Goal: Information Seeking & Learning: Learn about a topic

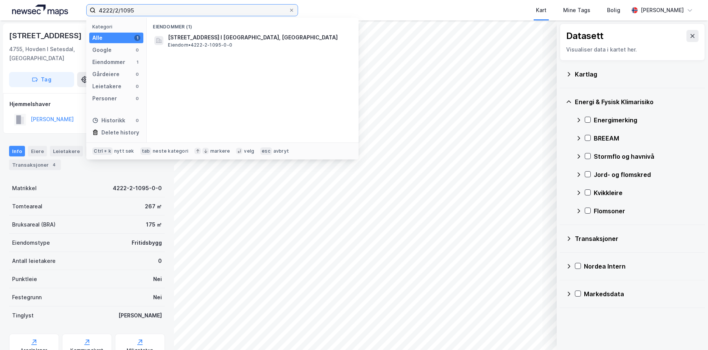
drag, startPoint x: 145, startPoint y: 10, endPoint x: 92, endPoint y: 11, distance: 53.0
click at [92, 11] on label "4222/2/1095" at bounding box center [192, 10] width 212 height 12
paste input "[DATE]"
type input "4204/14/445"
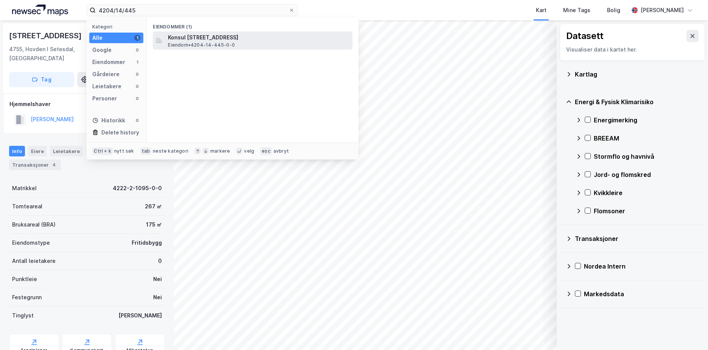
click at [204, 39] on span "Konsul [STREET_ADDRESS]" at bounding box center [259, 37] width 182 height 9
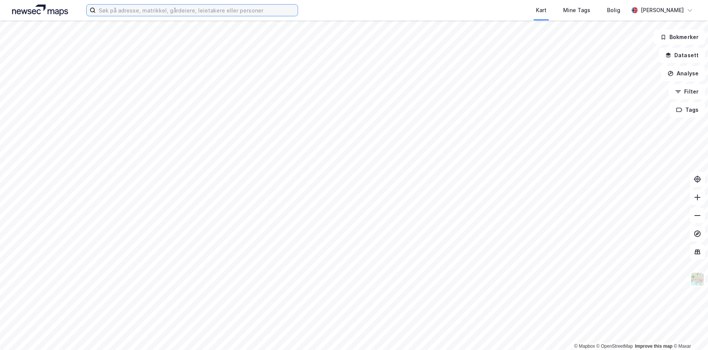
click at [110, 10] on input at bounding box center [197, 10] width 202 height 11
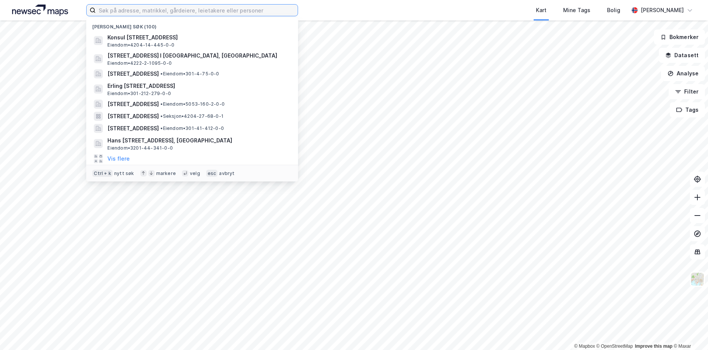
paste input "4204/14/445"
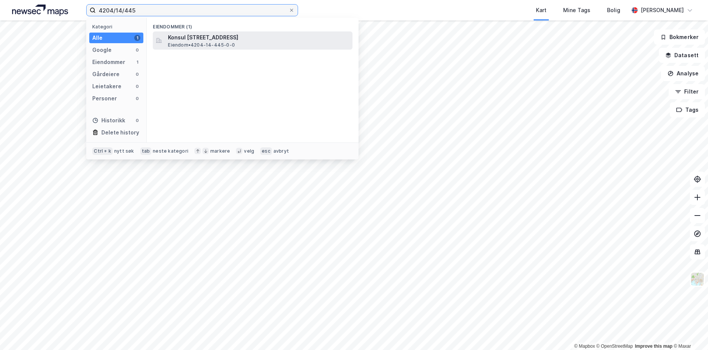
type input "4204/14/445"
click at [190, 39] on span "Konsul [STREET_ADDRESS]" at bounding box center [259, 37] width 182 height 9
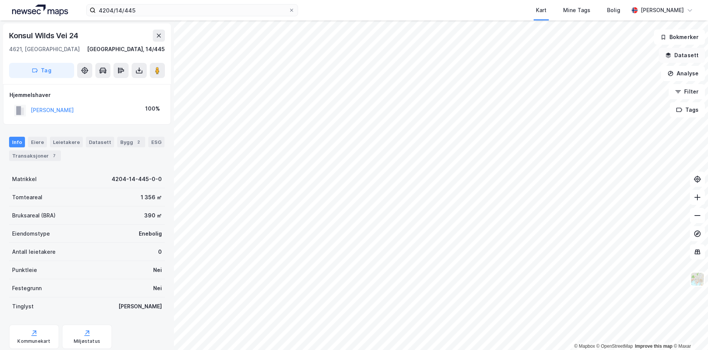
click at [697, 51] on button "Datasett" at bounding box center [682, 55] width 46 height 15
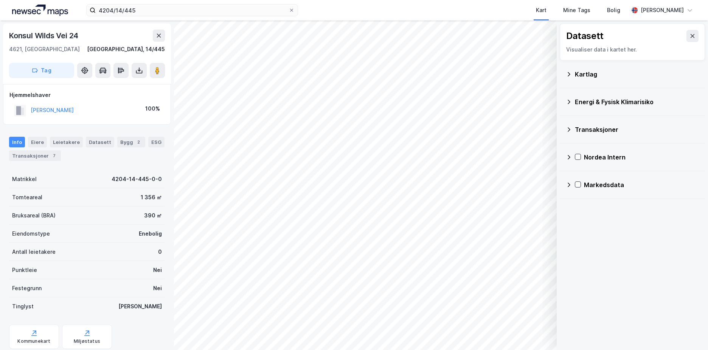
click at [569, 99] on icon at bounding box center [569, 102] width 6 height 6
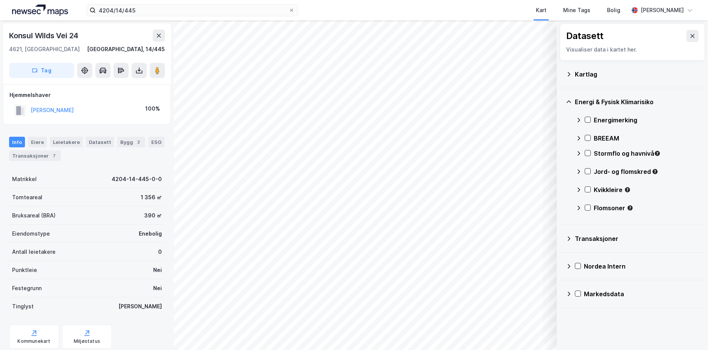
click at [579, 152] on icon at bounding box center [579, 153] width 3 height 5
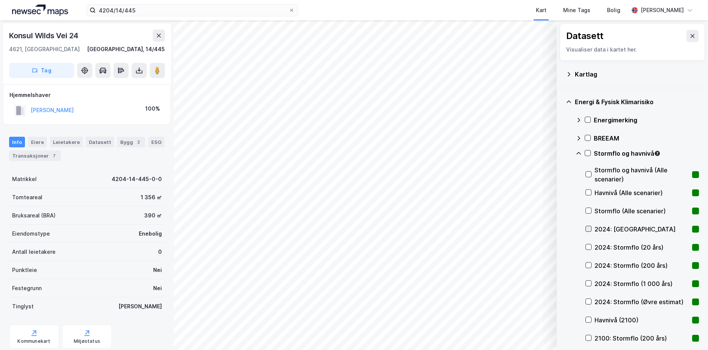
click at [587, 229] on icon at bounding box center [589, 228] width 4 height 3
click at [589, 316] on div at bounding box center [589, 319] width 6 height 6
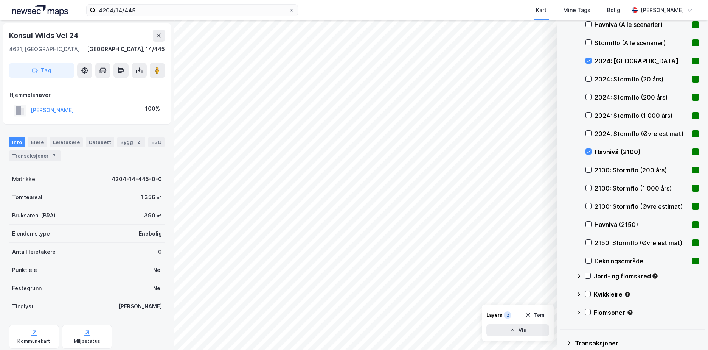
scroll to position [176, 0]
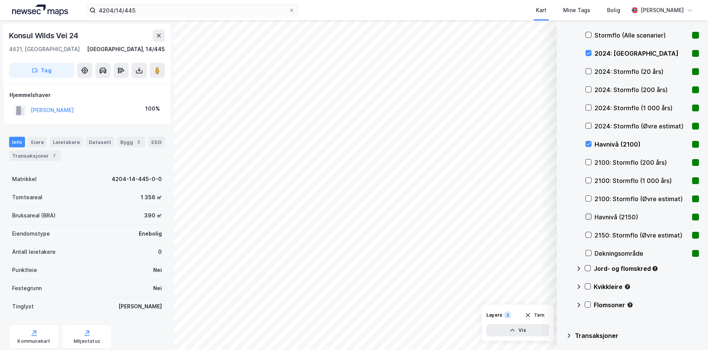
click at [590, 216] on icon at bounding box center [588, 216] width 5 height 5
click at [588, 216] on icon at bounding box center [588, 216] width 5 height 5
click at [589, 144] on icon at bounding box center [589, 144] width 4 height 3
click at [589, 54] on icon at bounding box center [588, 52] width 5 height 5
click at [588, 71] on icon at bounding box center [588, 70] width 5 height 5
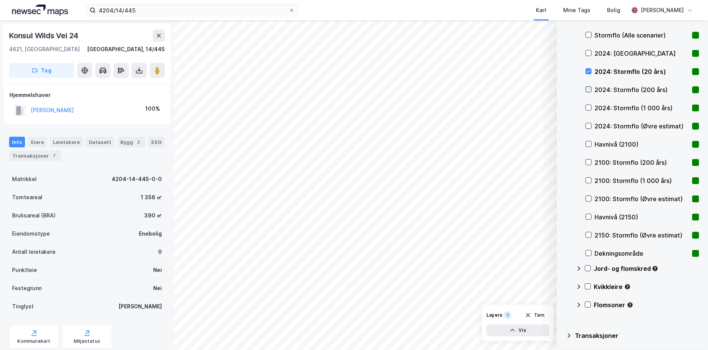
click at [589, 89] on icon at bounding box center [588, 89] width 5 height 5
click at [586, 106] on div at bounding box center [589, 107] width 6 height 6
click at [590, 125] on icon at bounding box center [589, 125] width 4 height 3
click at [589, 161] on icon at bounding box center [588, 161] width 5 height 5
click at [590, 178] on icon at bounding box center [588, 179] width 5 height 5
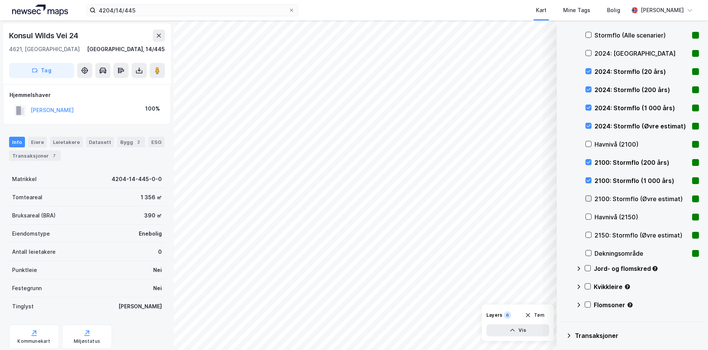
click at [590, 199] on icon at bounding box center [588, 198] width 5 height 5
click at [588, 235] on icon at bounding box center [588, 234] width 5 height 5
click at [588, 251] on icon at bounding box center [588, 252] width 5 height 5
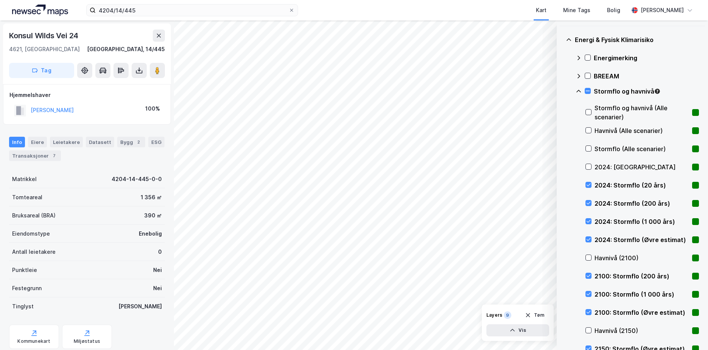
scroll to position [24, 0]
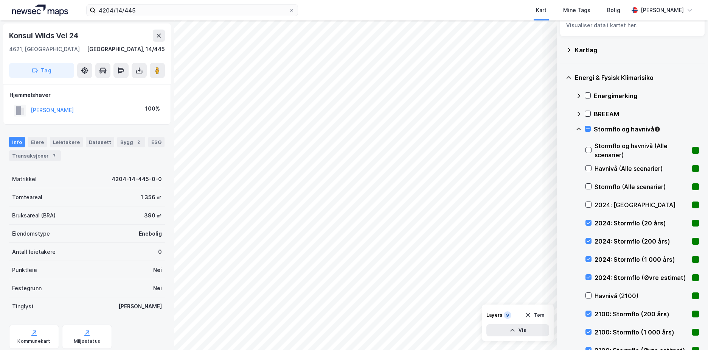
click at [579, 129] on icon at bounding box center [579, 129] width 6 height 6
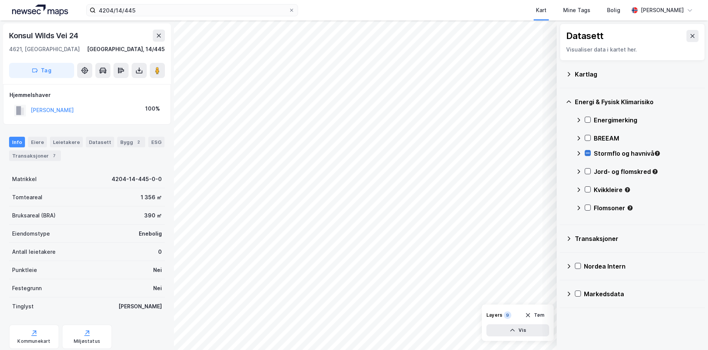
click at [585, 150] on div "Stormflo og havnivå" at bounding box center [637, 156] width 123 height 18
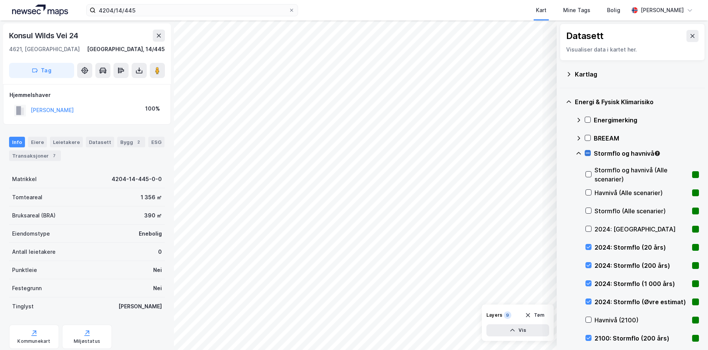
click at [589, 154] on icon at bounding box center [587, 152] width 5 height 5
click at [580, 152] on icon at bounding box center [579, 153] width 5 height 3
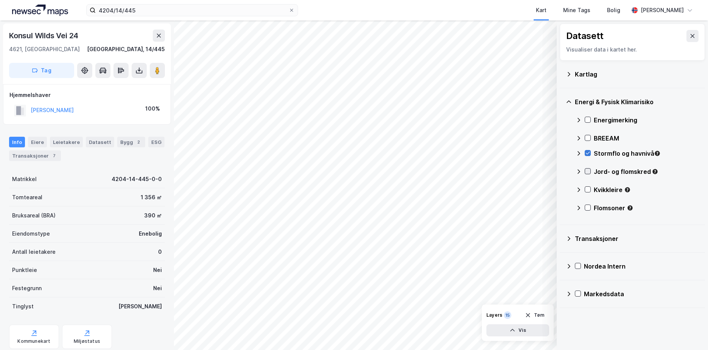
click at [588, 171] on icon at bounding box center [587, 170] width 5 height 5
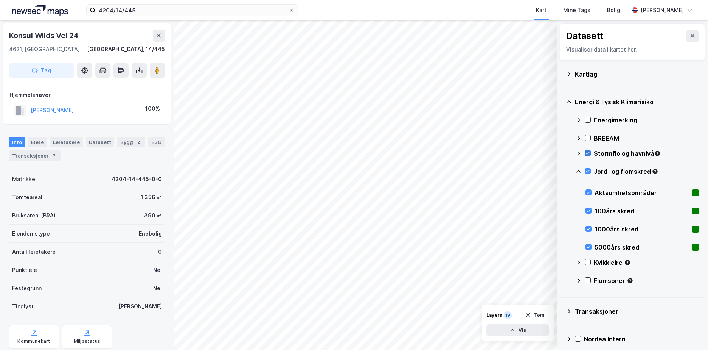
click at [579, 171] on icon at bounding box center [579, 171] width 5 height 3
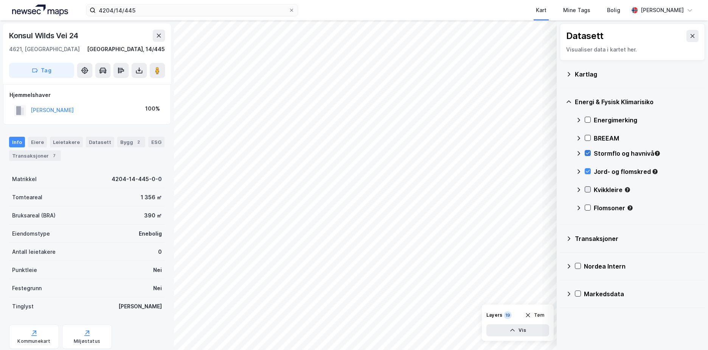
click at [588, 190] on icon at bounding box center [587, 189] width 5 height 5
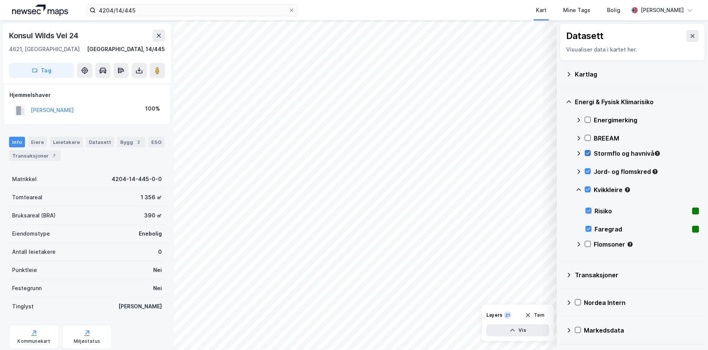
click at [577, 189] on icon at bounding box center [579, 190] width 6 height 6
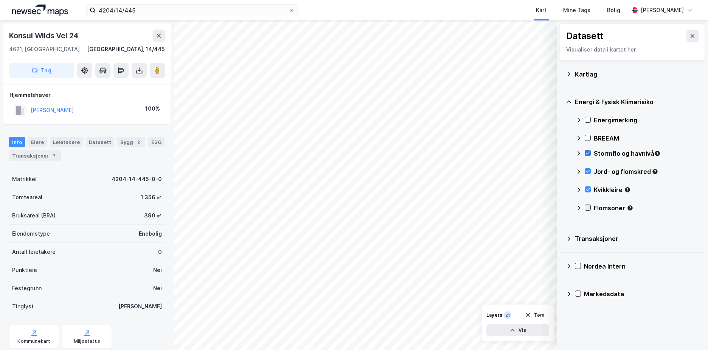
click at [588, 204] on div at bounding box center [588, 207] width 6 height 6
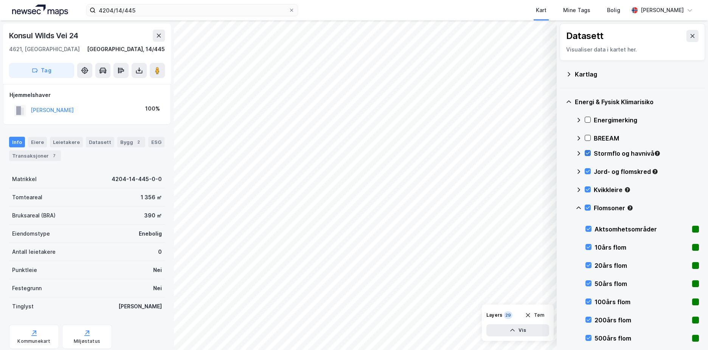
click at [579, 205] on icon at bounding box center [579, 208] width 6 height 6
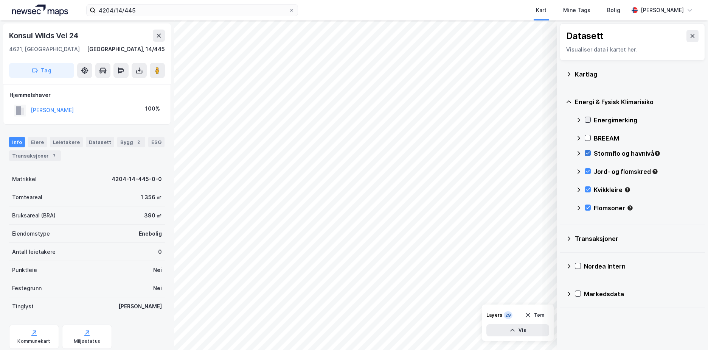
click at [589, 118] on icon at bounding box center [587, 119] width 5 height 5
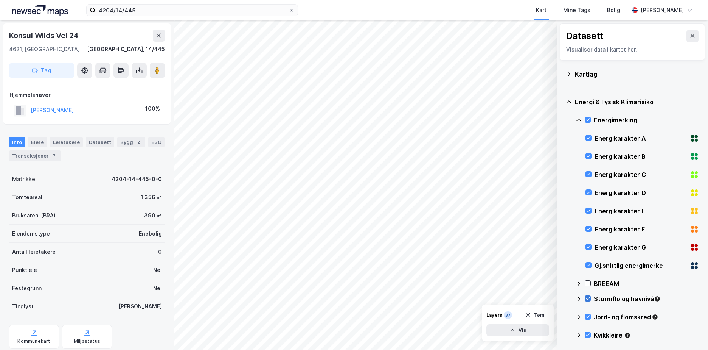
click at [580, 120] on icon at bounding box center [579, 119] width 5 height 3
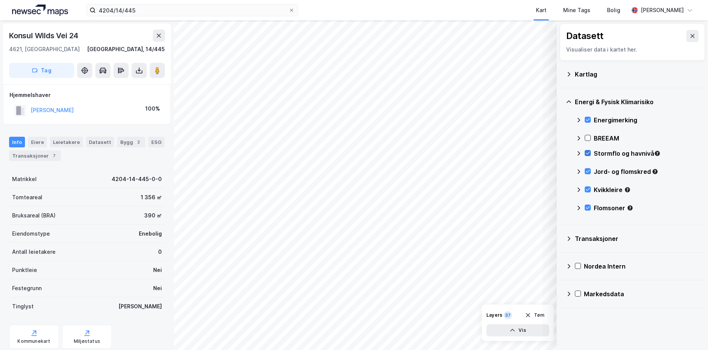
click at [566, 73] on icon at bounding box center [569, 74] width 6 height 6
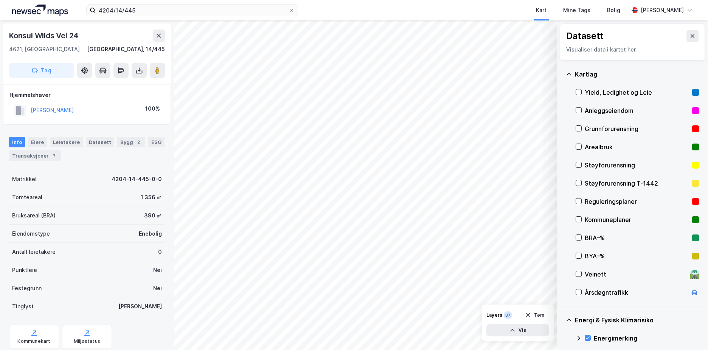
click at [582, 127] on div "Grunnforurensning" at bounding box center [637, 129] width 123 height 18
click at [568, 73] on icon at bounding box center [569, 74] width 5 height 2
